Goal: Find specific page/section: Find specific page/section

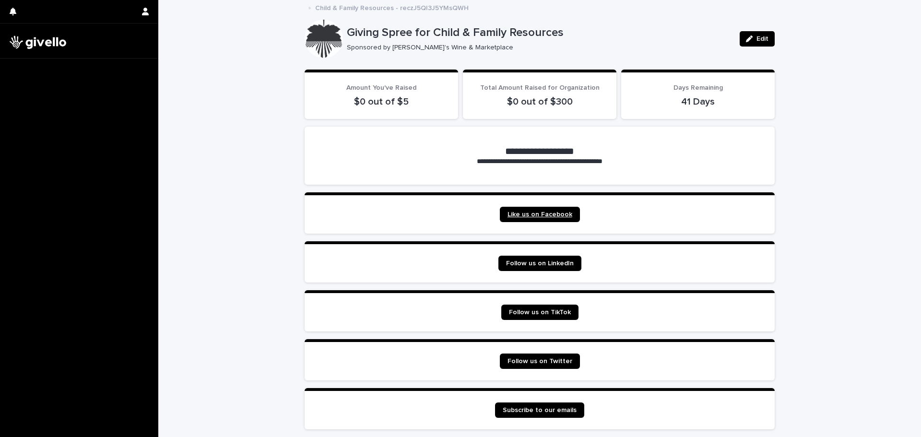
click at [544, 215] on span "Like us on Facebook" at bounding box center [539, 214] width 65 height 13
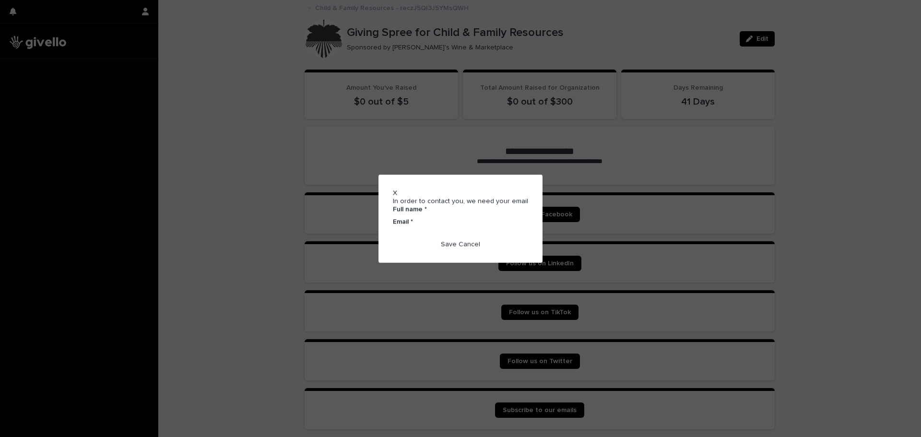
click at [397, 193] on span "X" at bounding box center [395, 192] width 4 height 7
